Goal: Navigation & Orientation: Find specific page/section

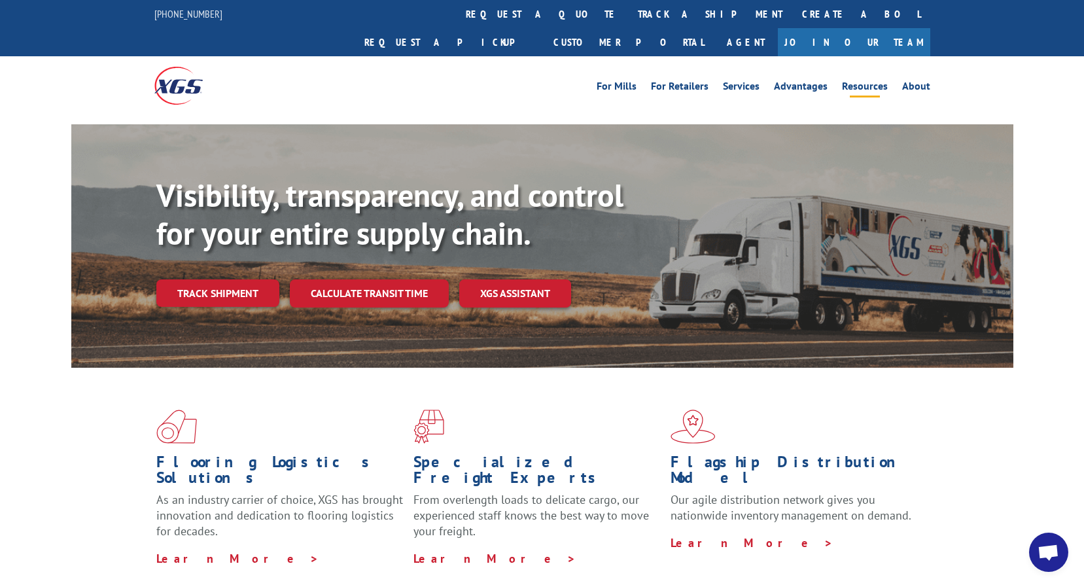
click at [857, 81] on link "Resources" at bounding box center [865, 88] width 46 height 14
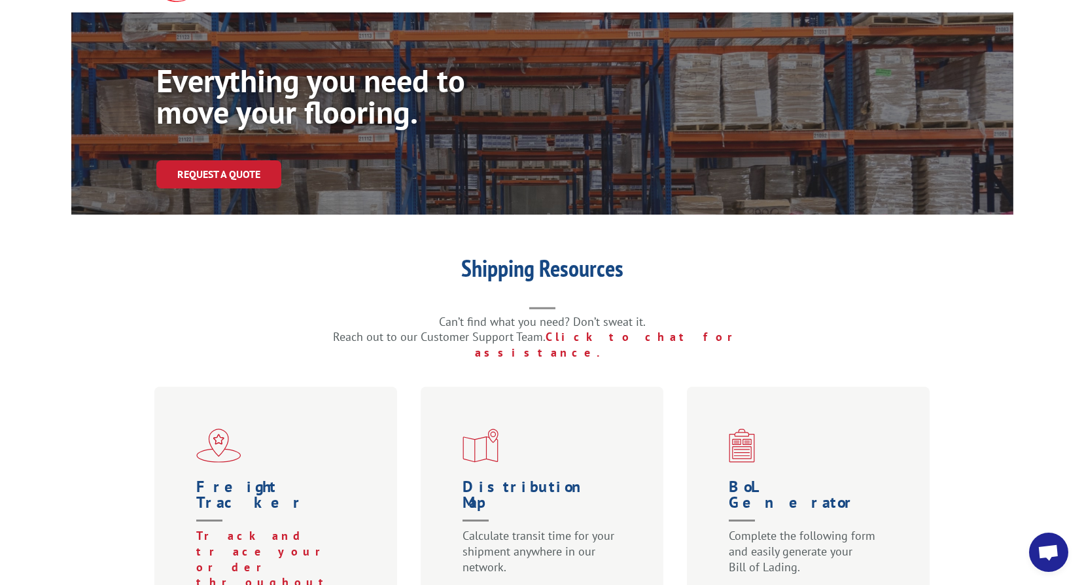
scroll to position [131, 0]
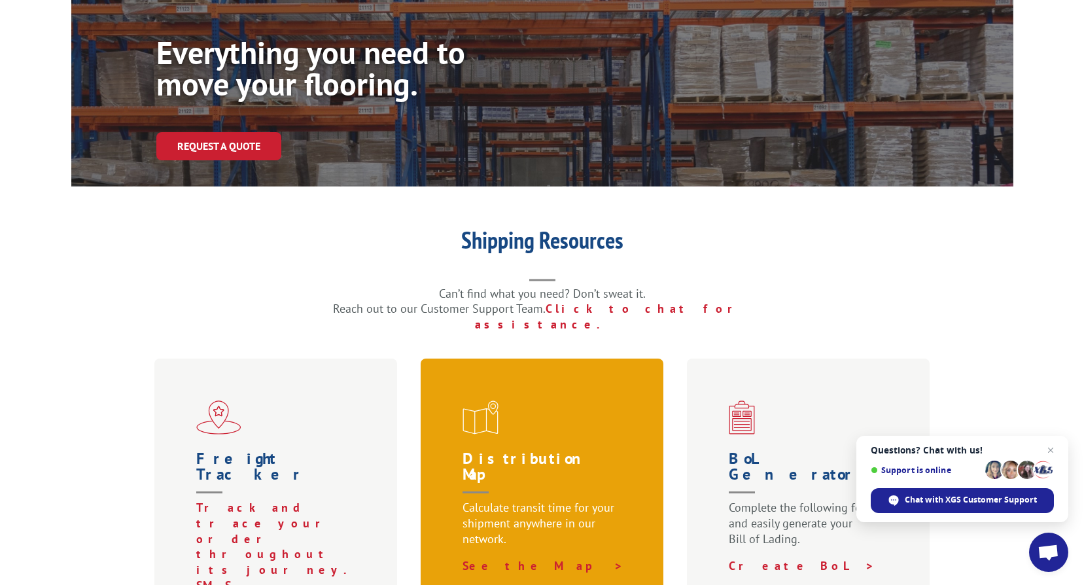
click at [551, 400] on span at bounding box center [544, 417] width 165 height 34
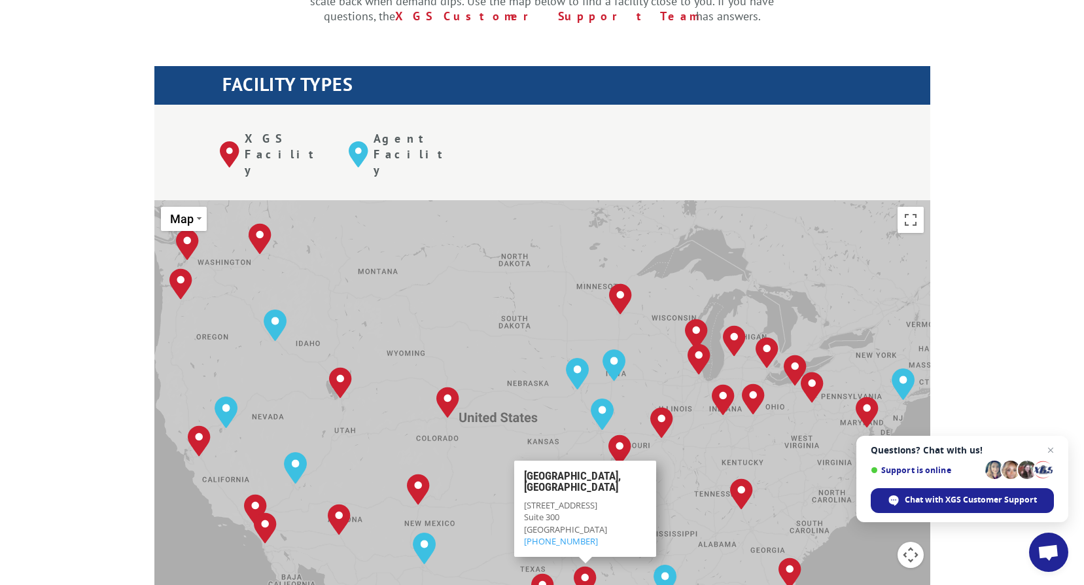
scroll to position [523, 0]
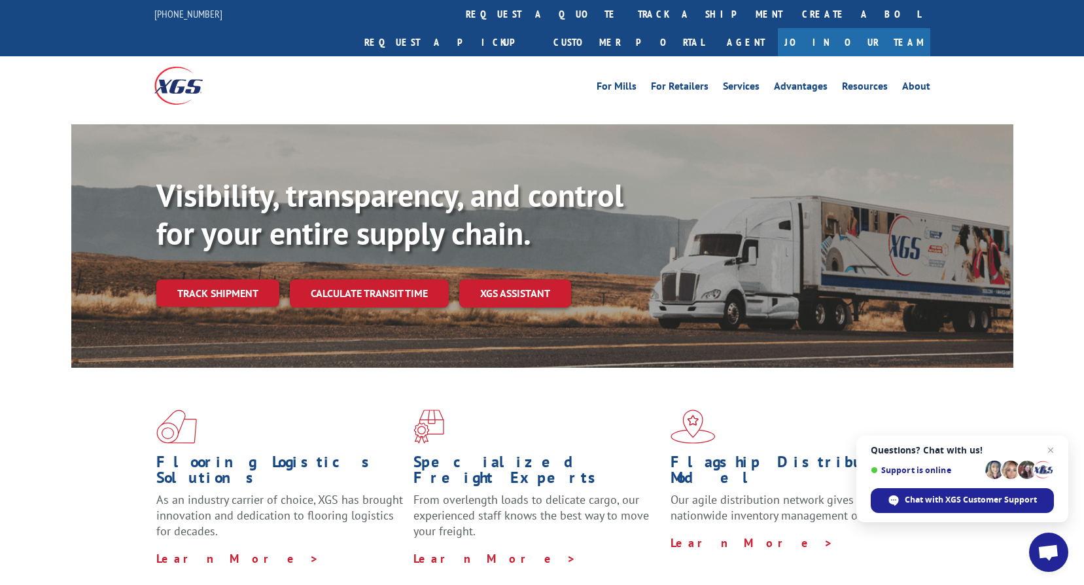
click at [856, 409] on span at bounding box center [798, 426] width 257 height 34
click at [869, 81] on link "Resources" at bounding box center [865, 88] width 46 height 14
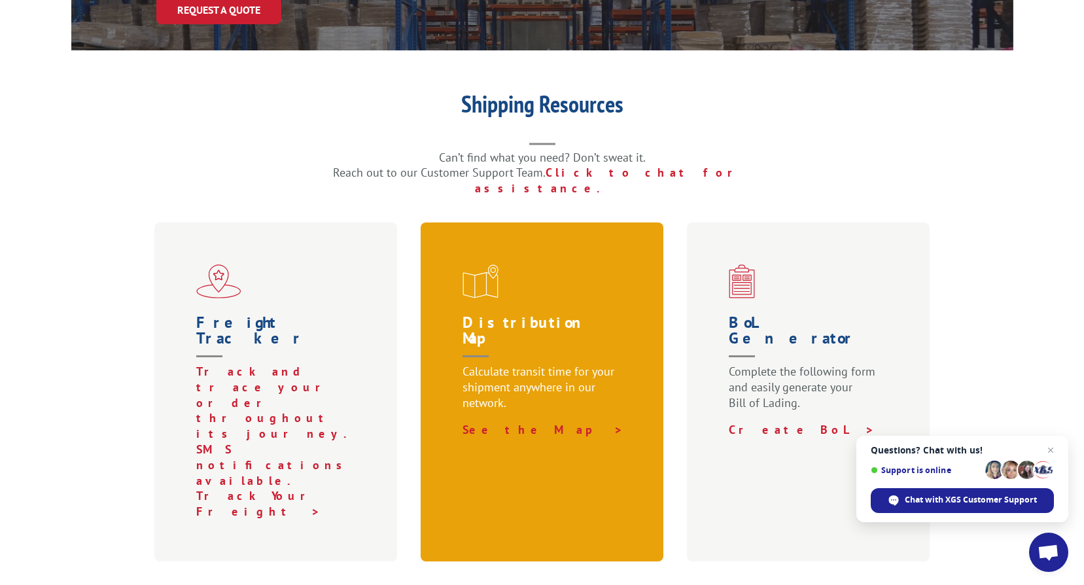
scroll to position [392, 0]
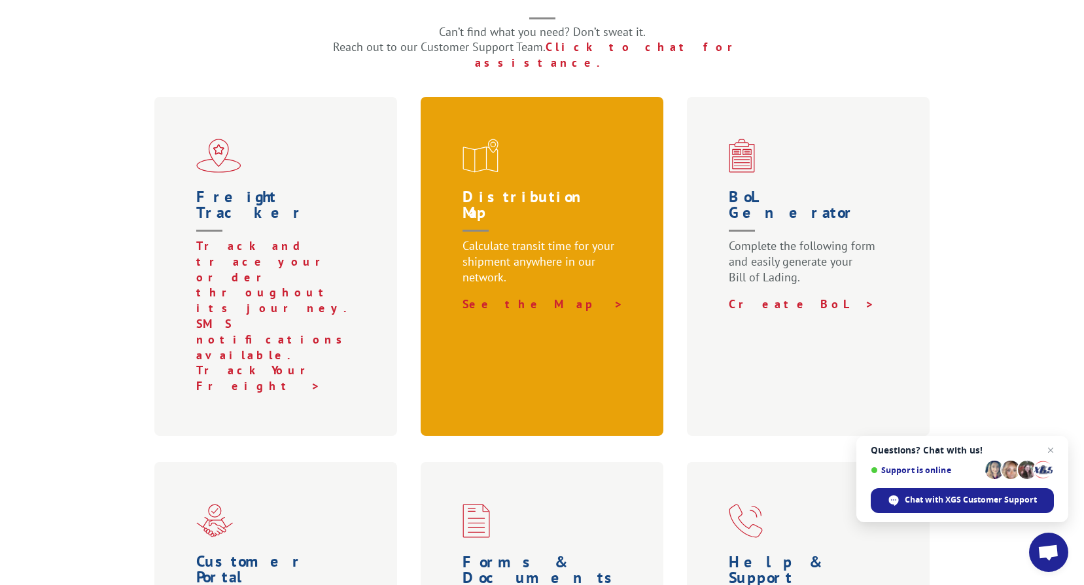
click at [556, 189] on h1 "Distribution Map" at bounding box center [544, 213] width 165 height 49
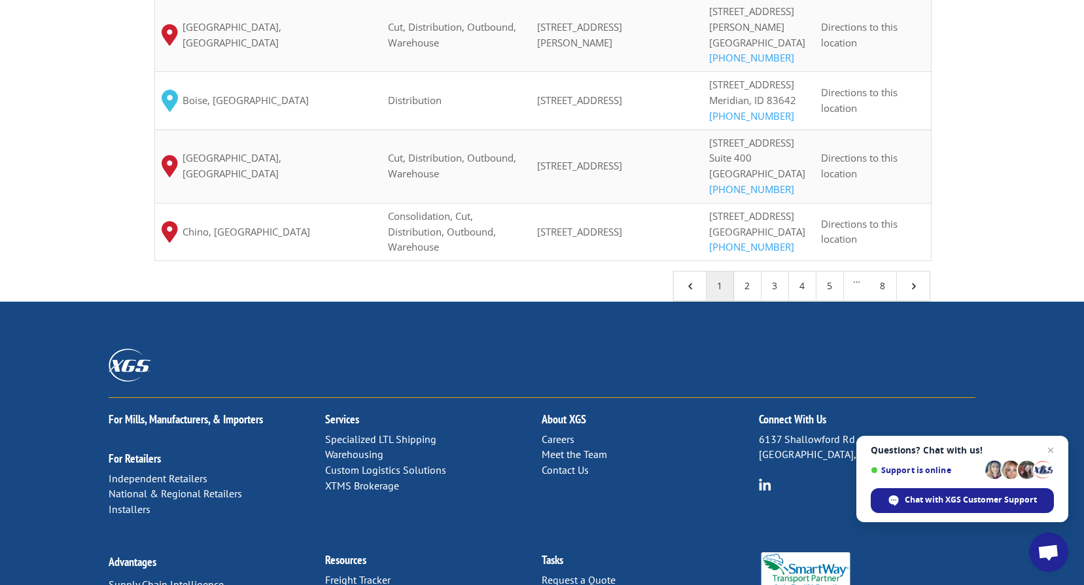
scroll to position [1177, 0]
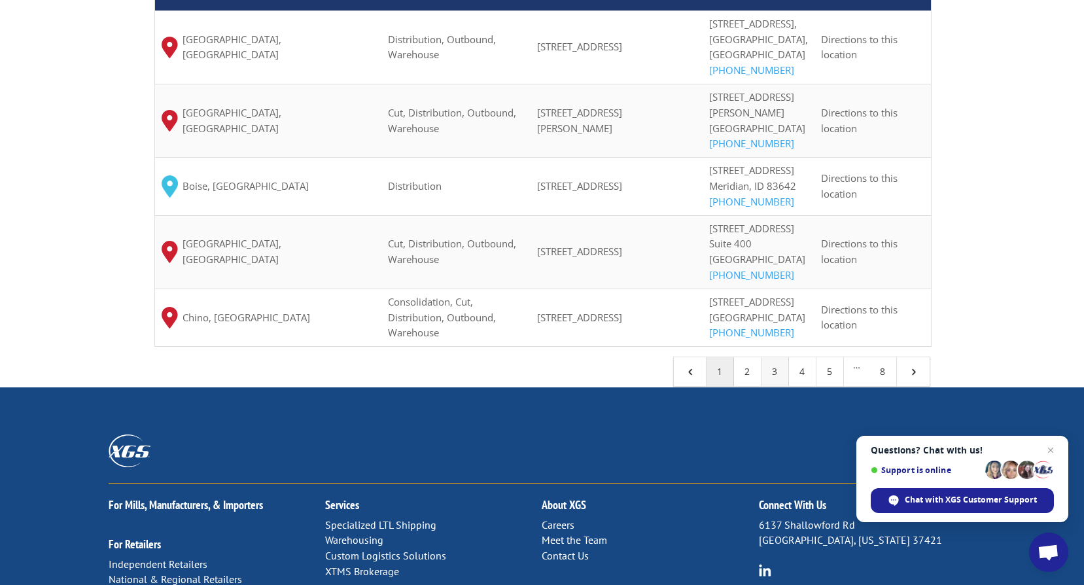
click at [772, 386] on link "3" at bounding box center [774, 371] width 27 height 29
